Goal: Register for event/course

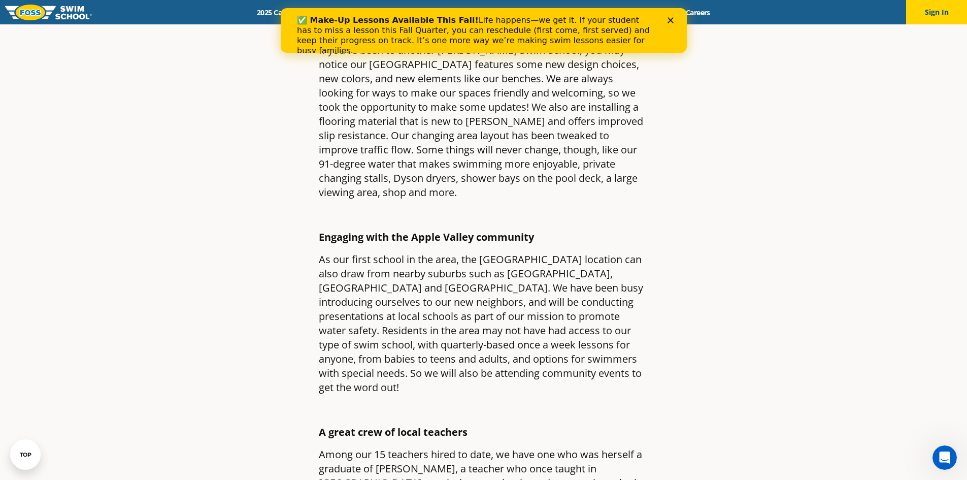
scroll to position [812, 0]
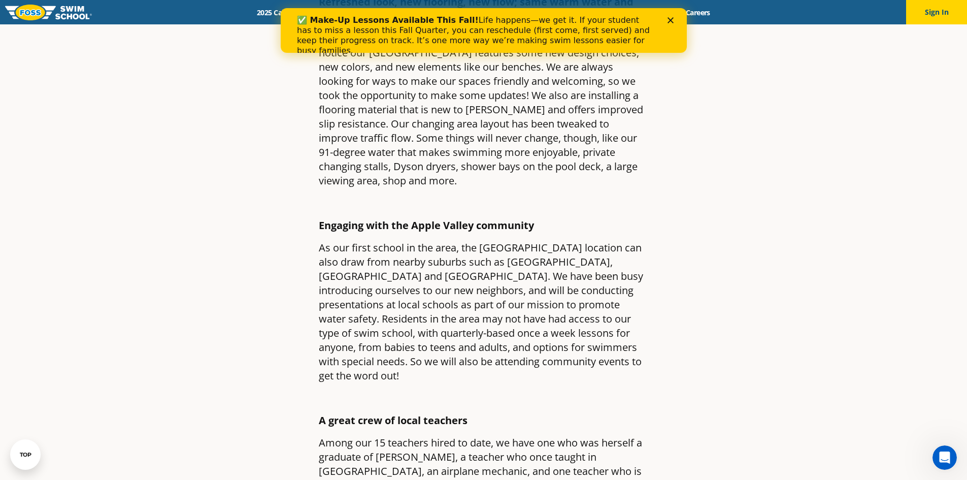
click at [49, 15] on img at bounding box center [48, 13] width 87 height 16
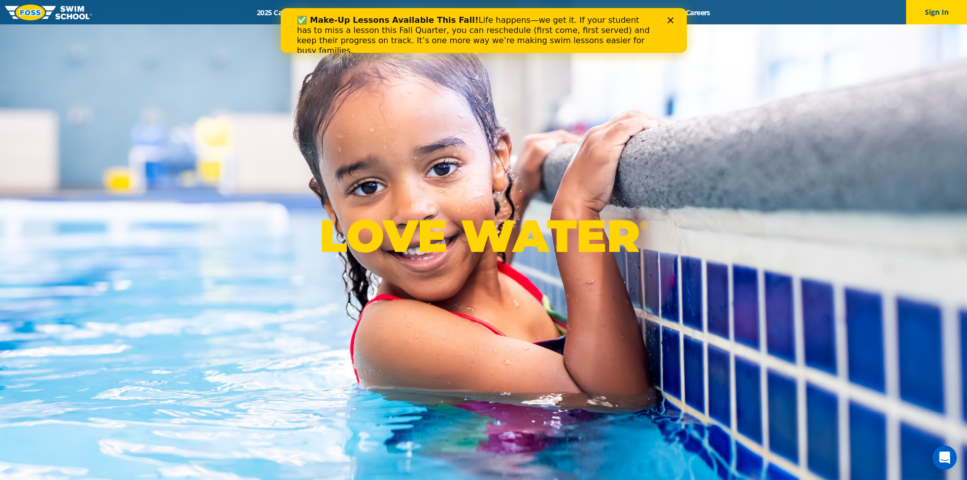
click at [670, 21] on icon "Close" at bounding box center [670, 20] width 6 height 6
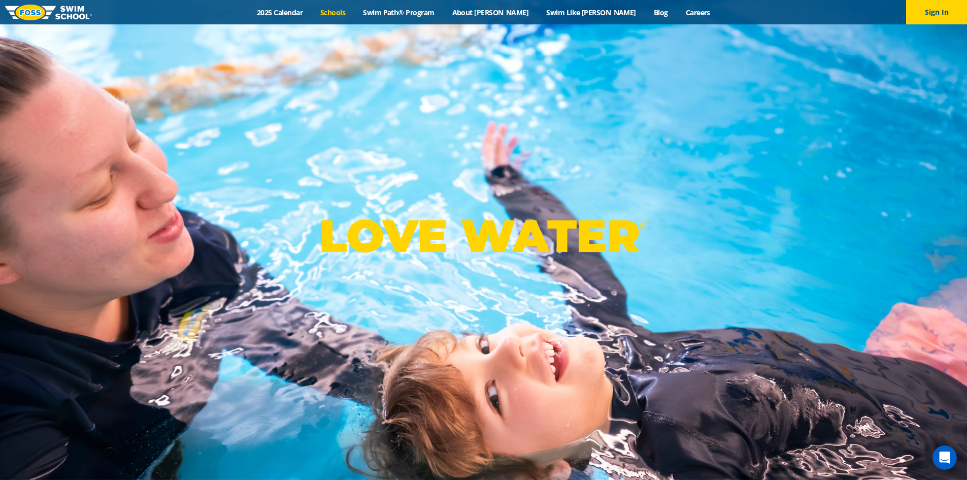
click at [354, 15] on link "Schools" at bounding box center [333, 13] width 43 height 10
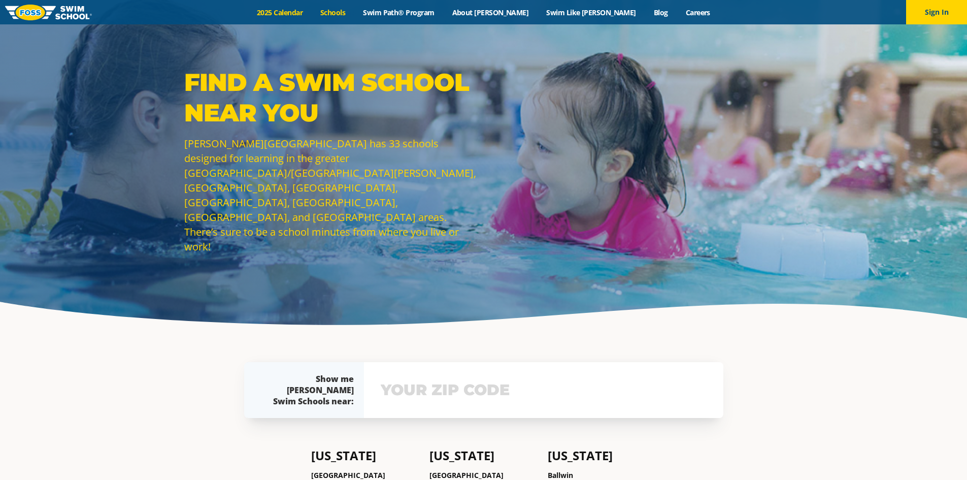
click at [312, 17] on link "2025 Calendar" at bounding box center [279, 13] width 63 height 10
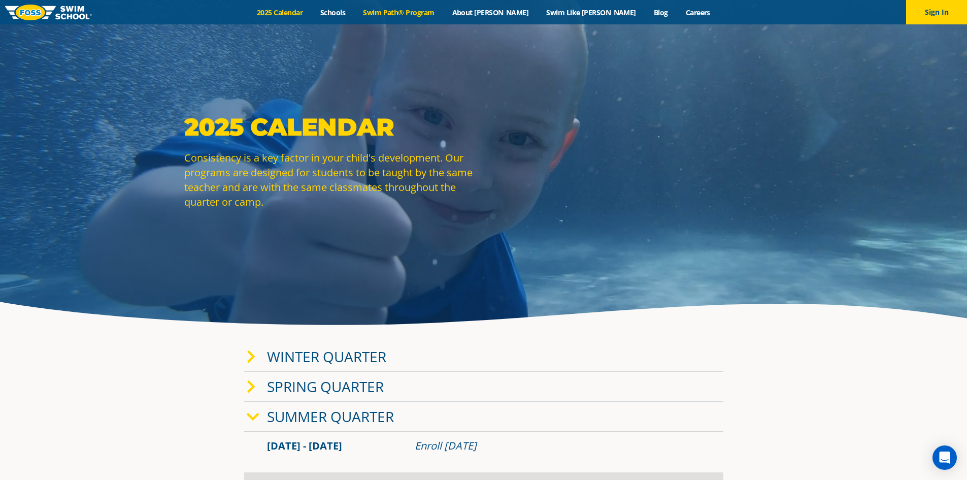
click at [443, 11] on link "Swim Path® Program" at bounding box center [398, 13] width 89 height 10
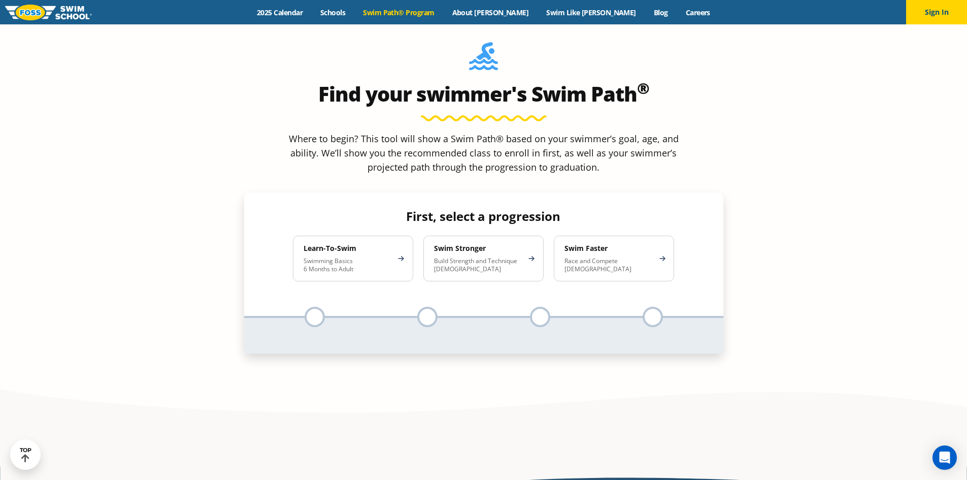
scroll to position [977, 0]
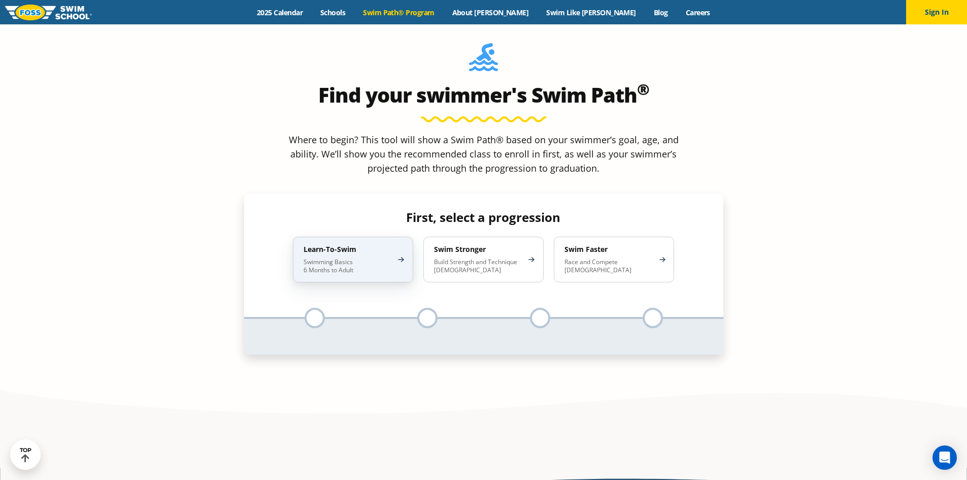
click at [337, 258] on p "Swimming Basics 6 Months to Adult" at bounding box center [348, 266] width 89 height 16
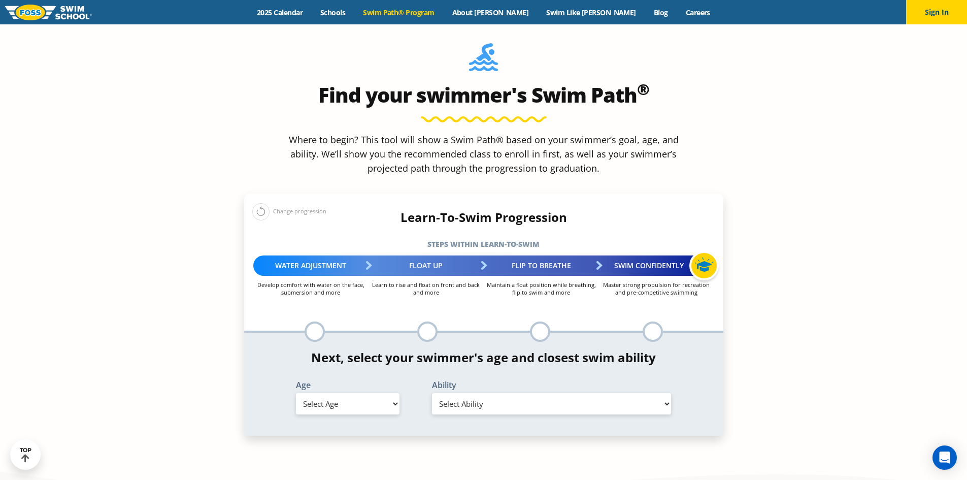
click at [397, 393] on select "Select Age 6 months - 1 year 1 year 2 years 3 years 4 years 5 years 6 years 7 y…" at bounding box center [348, 403] width 104 height 21
click at [296, 393] on select "Select Age 6 months - 1 year 1 year 2 years 3 years 4 years 5 years 6 years 7 y…" at bounding box center [348, 403] width 104 height 21
click at [507, 393] on select "Select Ability First in-water experience When in the water, reliant on a life j…" at bounding box center [552, 403] width 240 height 21
click at [322, 393] on select "Select Age 6 months - 1 year 1 year 2 years 3 years 4 years 5 years 6 years 7 y…" at bounding box center [348, 403] width 104 height 21
select select "8-years"
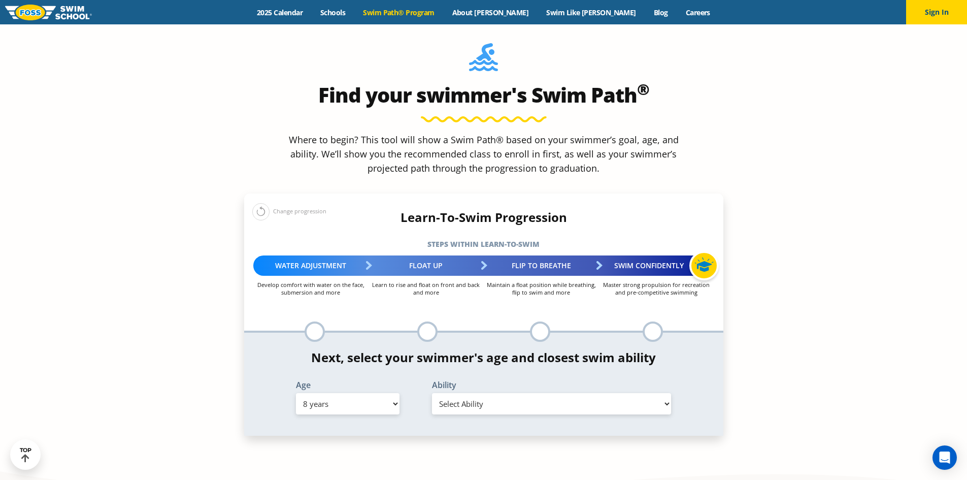
click at [296, 393] on select "Select Age 6 months - 1 year 1 year 2 years 3 years 4 years 5 years 6 years 7 y…" at bounding box center [348, 403] width 104 height 21
click at [497, 393] on select "Select Ability First in-water experience When in the water, reliant on a life j…" at bounding box center [552, 403] width 240 height 21
click at [432, 393] on select "Select Ability First in-water experience When in the water, reliant on a life j…" at bounding box center [552, 403] width 240 height 21
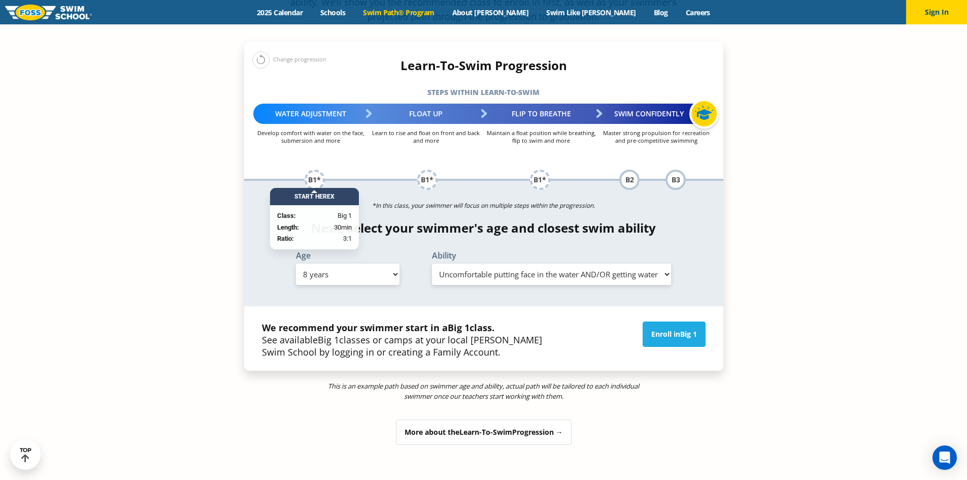
scroll to position [1155, 0]
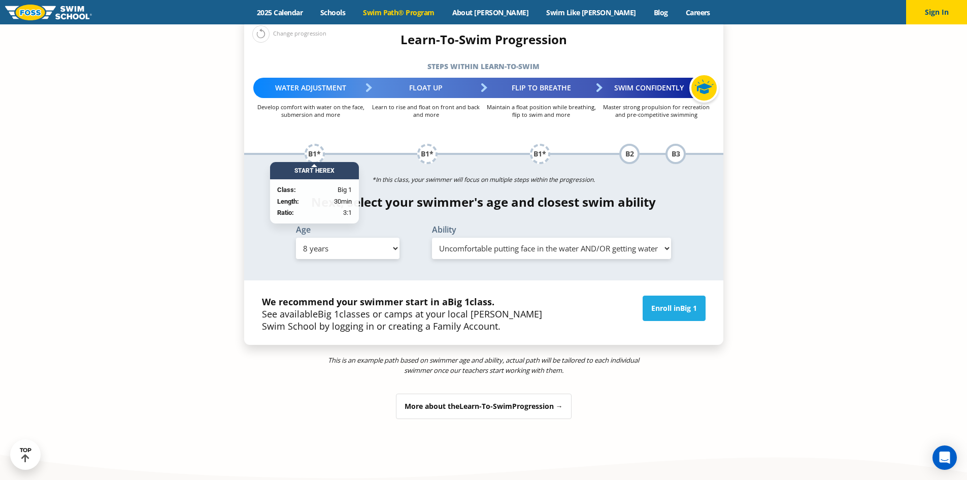
click at [663, 238] on select "Select Ability First in-water experience When in the water, reliant on a life j…" at bounding box center [552, 248] width 240 height 21
click at [432, 238] on select "Select Ability First in-water experience When in the water, reliant on a life j…" at bounding box center [552, 248] width 240 height 21
click at [666, 238] on select "Select Ability First in-water experience When in the water, reliant on a life j…" at bounding box center [552, 248] width 240 height 21
click at [432, 238] on select "Select Ability First in-water experience When in the water, reliant on a life j…" at bounding box center [552, 248] width 240 height 21
click at [663, 238] on select "Select Ability First in-water experience When in the water, reliant on a life j…" at bounding box center [552, 248] width 240 height 21
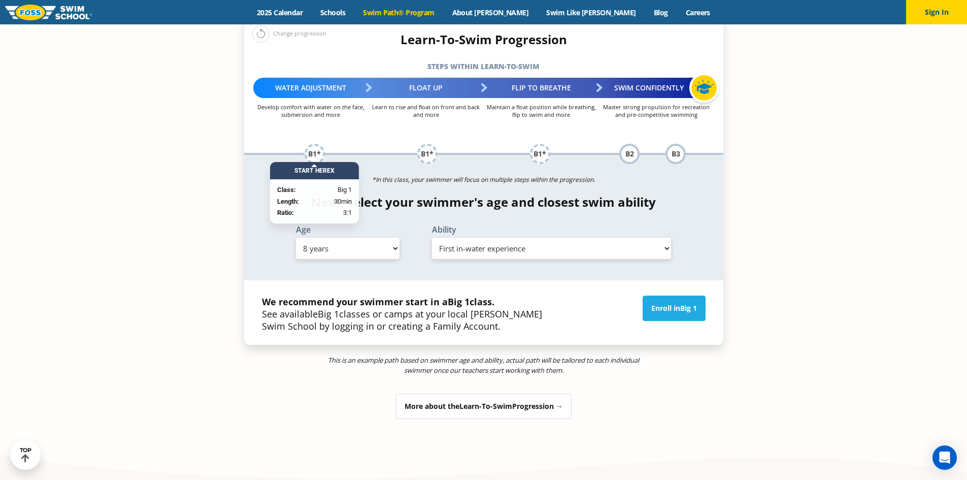
select select "8-years-when-in-the-water-reliant-on-a-life-jacket-or-floatation-device"
click at [432, 238] on select "Select Ability First in-water experience When in the water, reliant on a life j…" at bounding box center [552, 248] width 240 height 21
click at [665, 295] on link "Enroll in Big 1" at bounding box center [674, 307] width 63 height 25
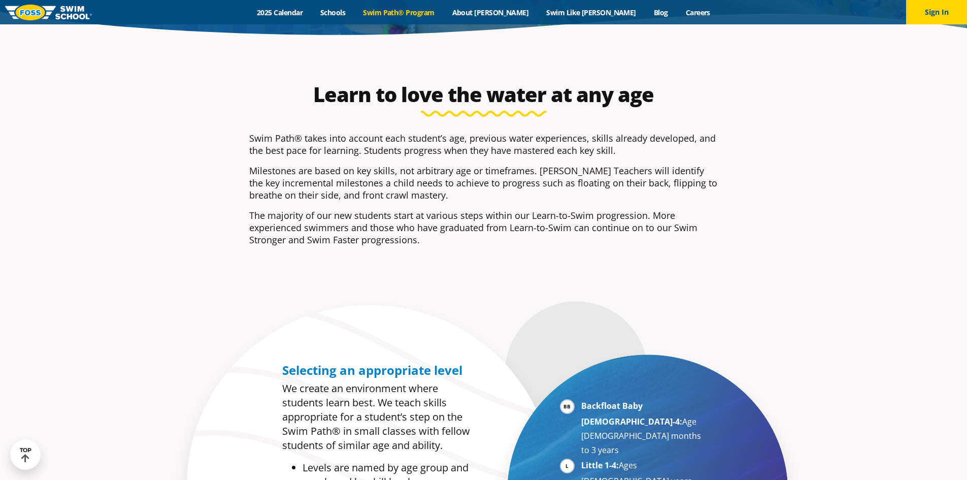
scroll to position [280, 0]
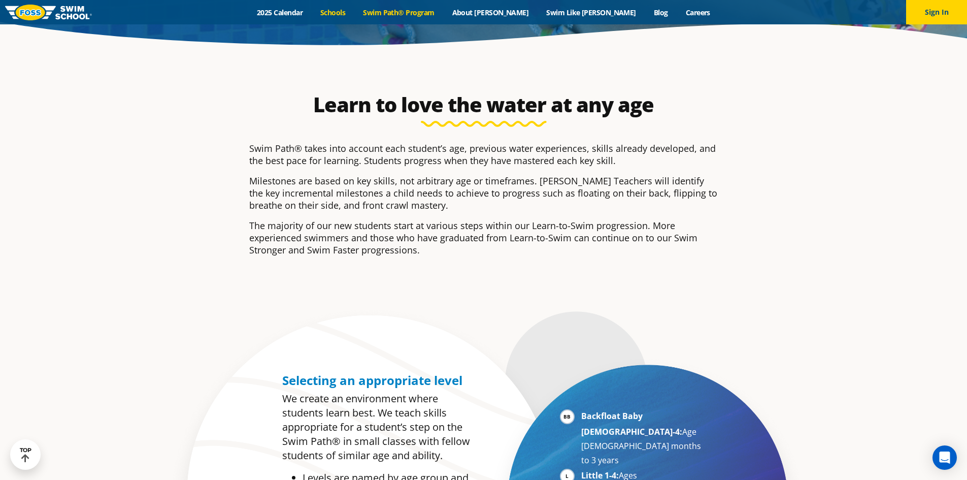
click at [354, 11] on link "Schools" at bounding box center [333, 13] width 43 height 10
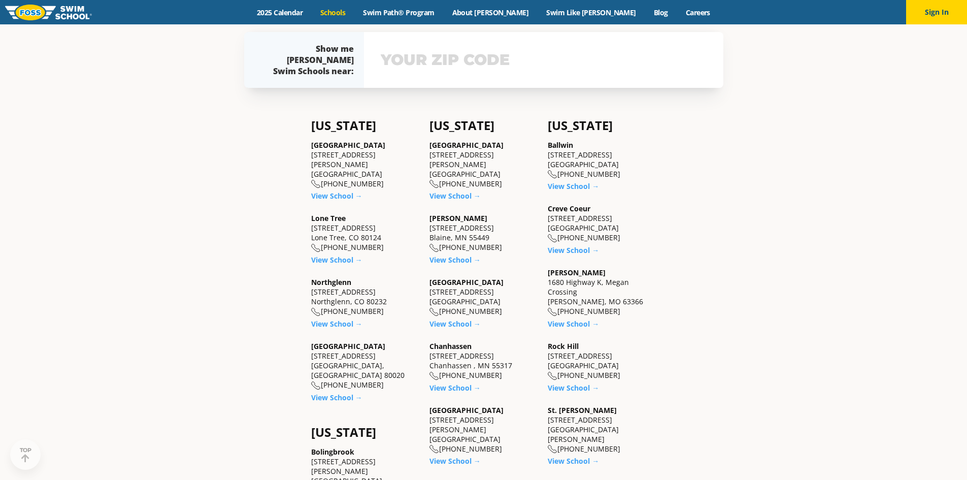
scroll to position [330, 0]
click at [487, 56] on input "text" at bounding box center [543, 59] width 331 height 29
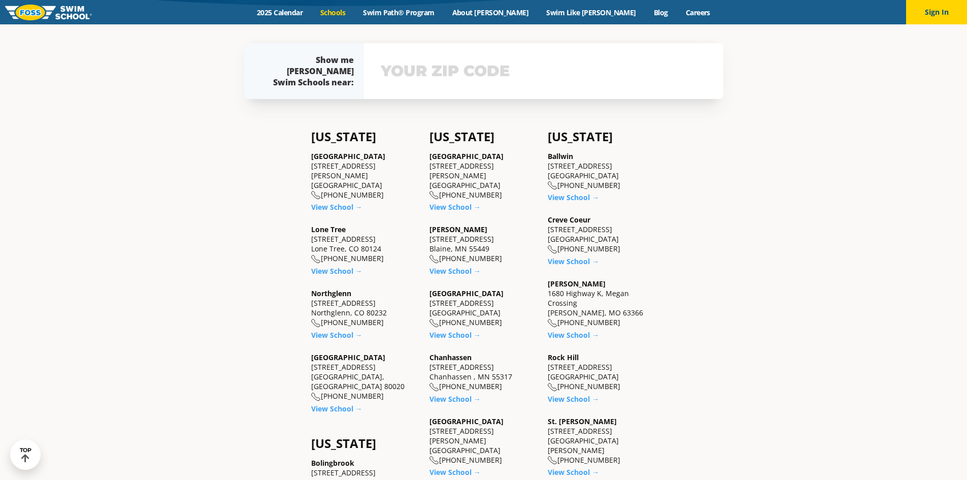
scroll to position [311, 0]
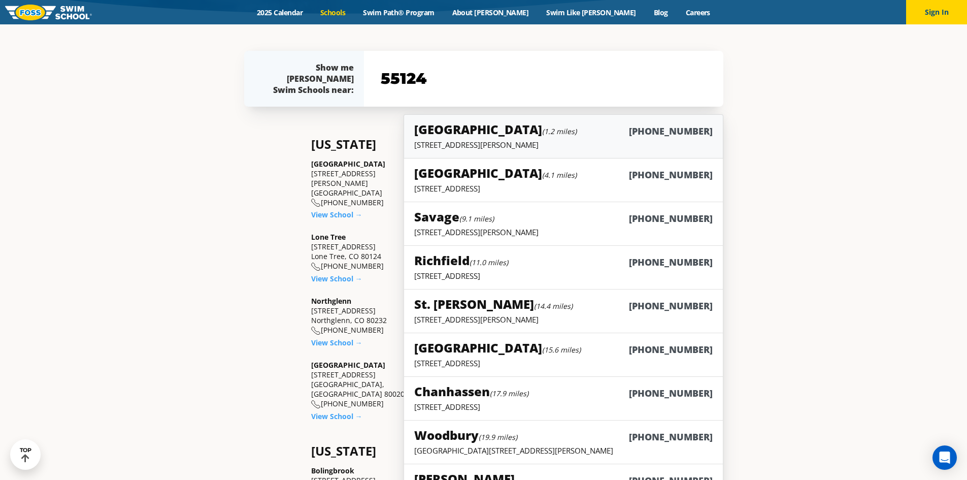
type input "55124"
click at [545, 143] on p "14969 Florence Trail Suite 200, Apple Valley, MN 55124" at bounding box center [563, 145] width 298 height 10
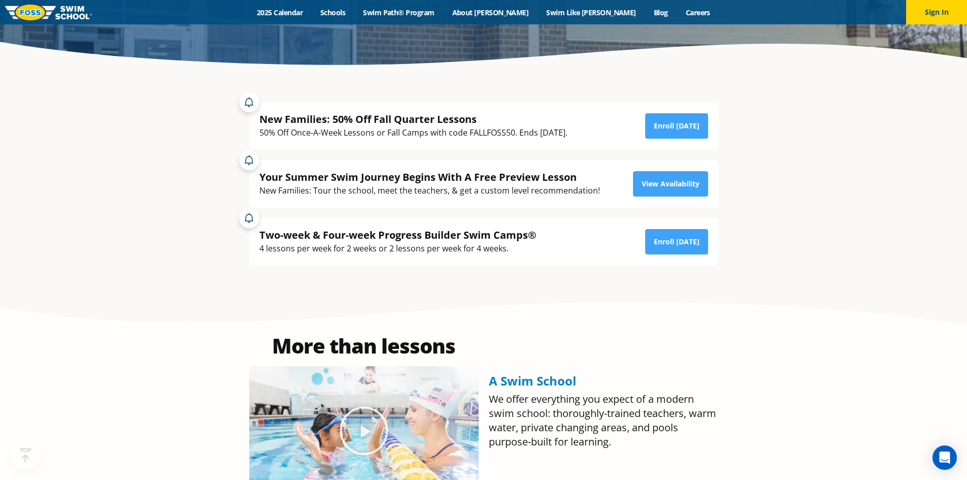
scroll to position [267, 0]
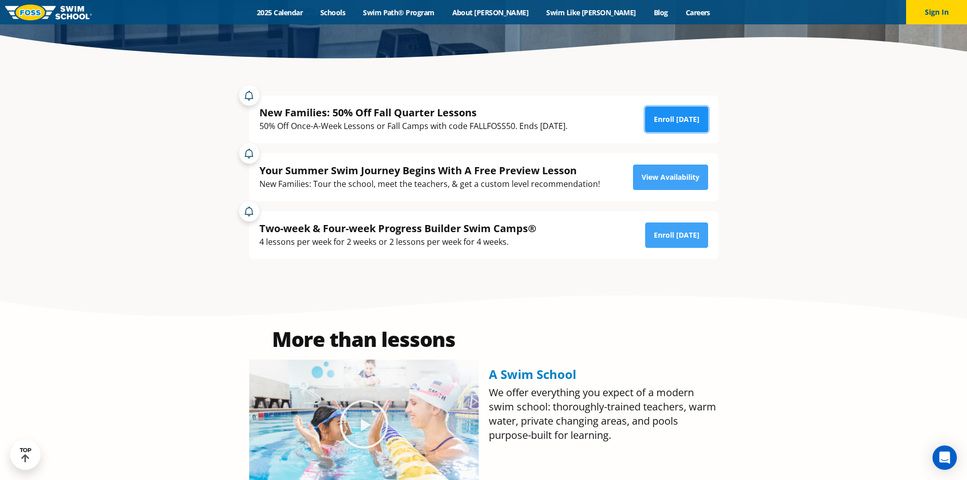
click at [678, 125] on link "Enroll [DATE]" at bounding box center [676, 119] width 63 height 25
